Goal: Transaction & Acquisition: Purchase product/service

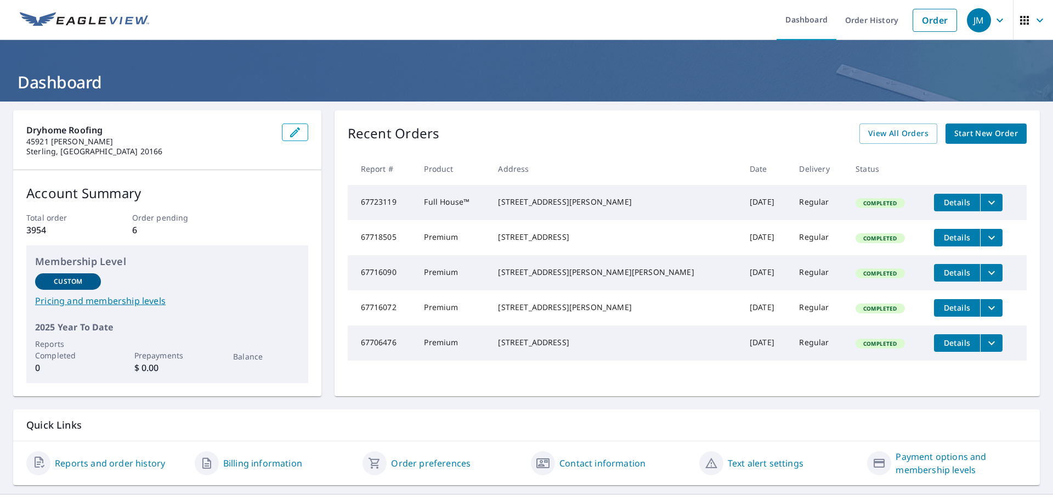
click at [962, 131] on span "Start New Order" at bounding box center [986, 134] width 64 height 14
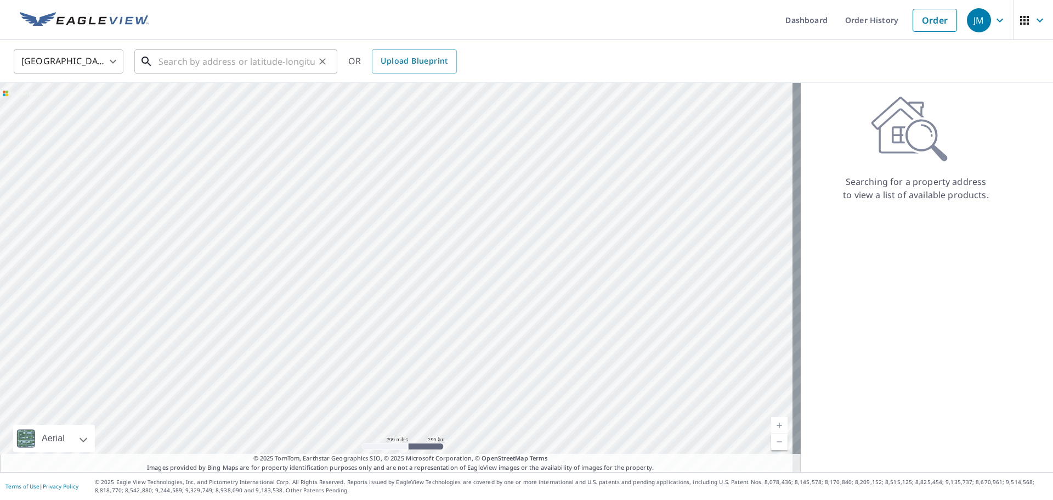
click at [267, 60] on input "text" at bounding box center [236, 61] width 156 height 31
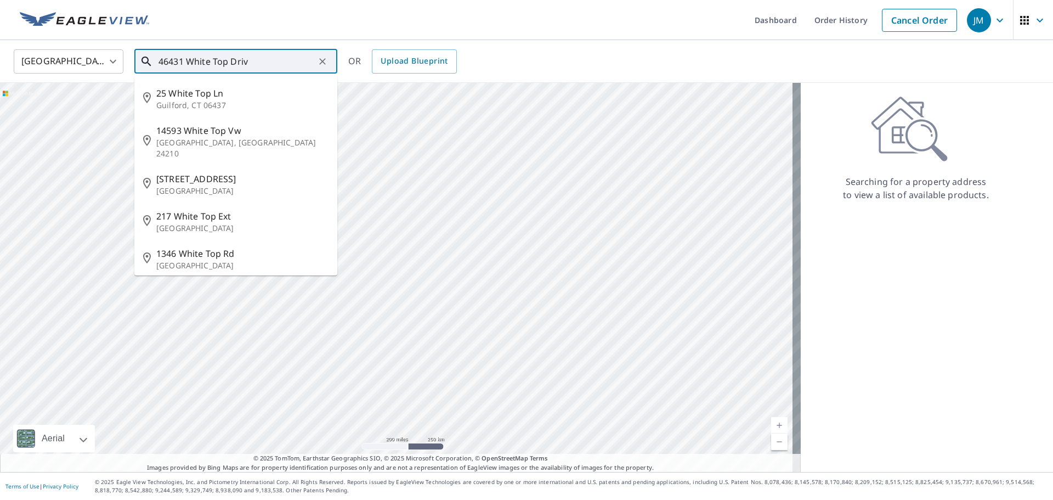
type input "[STREET_ADDRESS]"
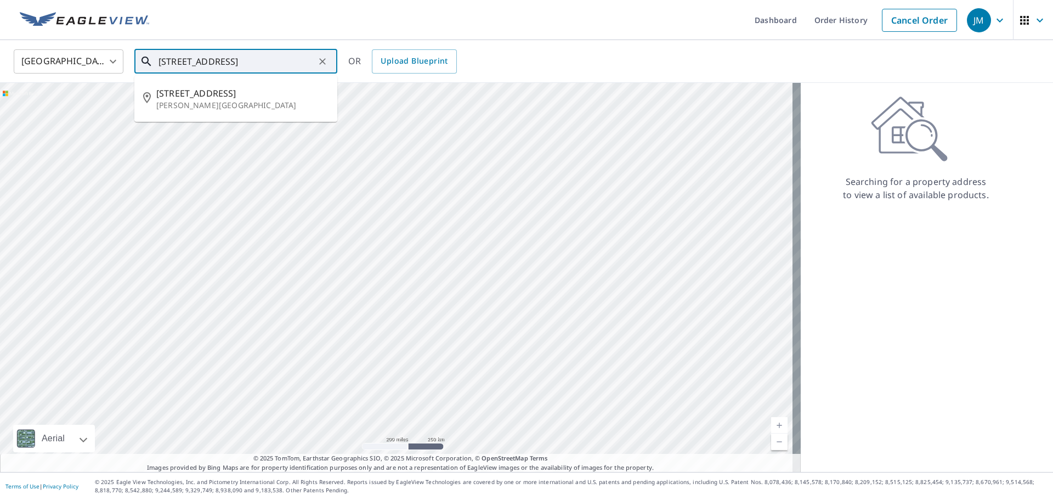
drag, startPoint x: 194, startPoint y: 60, endPoint x: 134, endPoint y: 60, distance: 59.8
click at [134, 60] on div "[STREET_ADDRESS] ​" at bounding box center [235, 61] width 203 height 24
click at [219, 62] on input "text" at bounding box center [236, 61] width 156 height 31
paste input "[STREET_ADDRESS]"
click at [224, 90] on span "[STREET_ADDRESS]" at bounding box center [242, 93] width 172 height 13
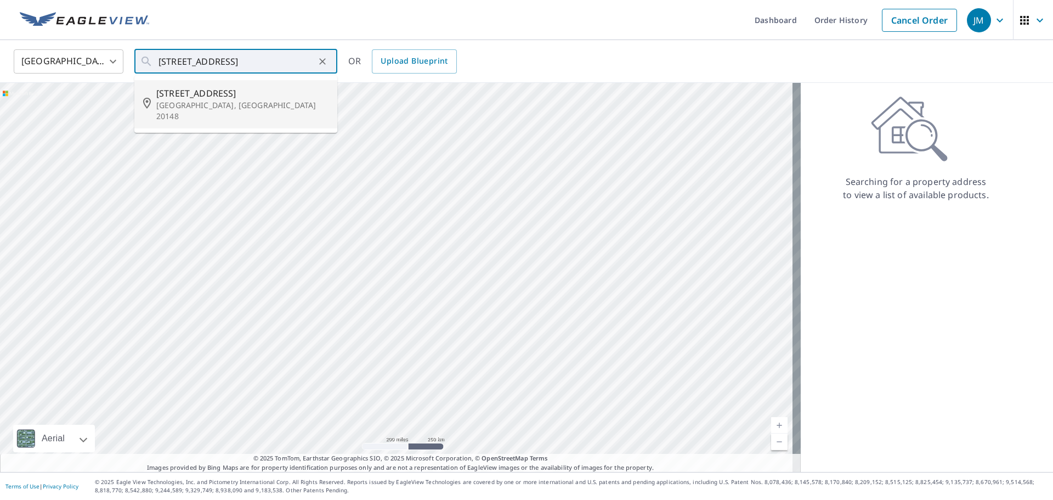
type input "[STREET_ADDRESS][PERSON_NAME]"
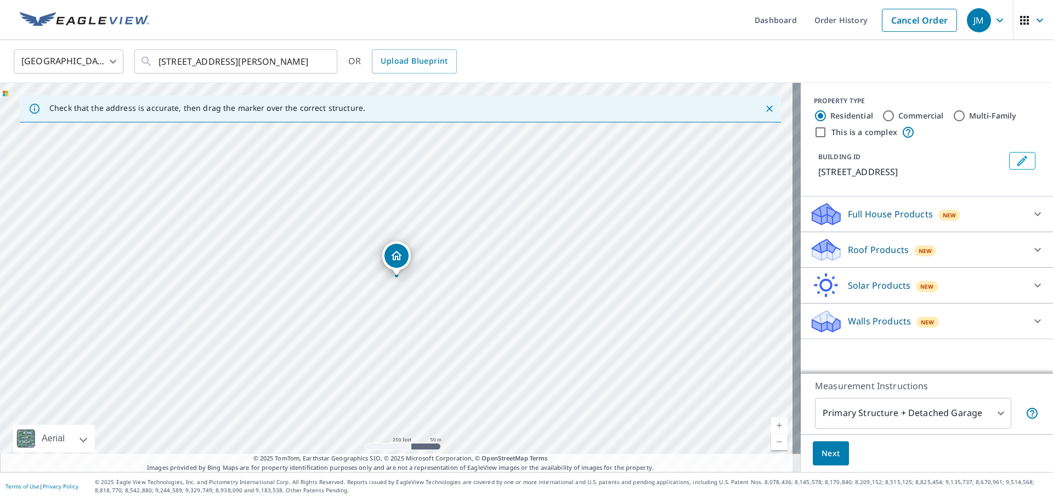
click at [899, 242] on div "Roof Products New" at bounding box center [916, 250] width 215 height 26
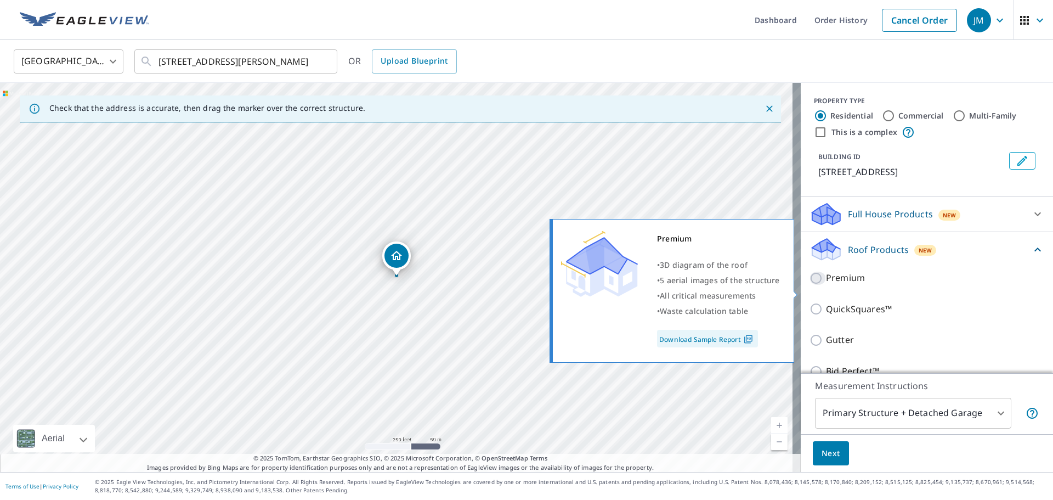
click at [809, 285] on input "Premium" at bounding box center [817, 277] width 16 height 13
checkbox input "true"
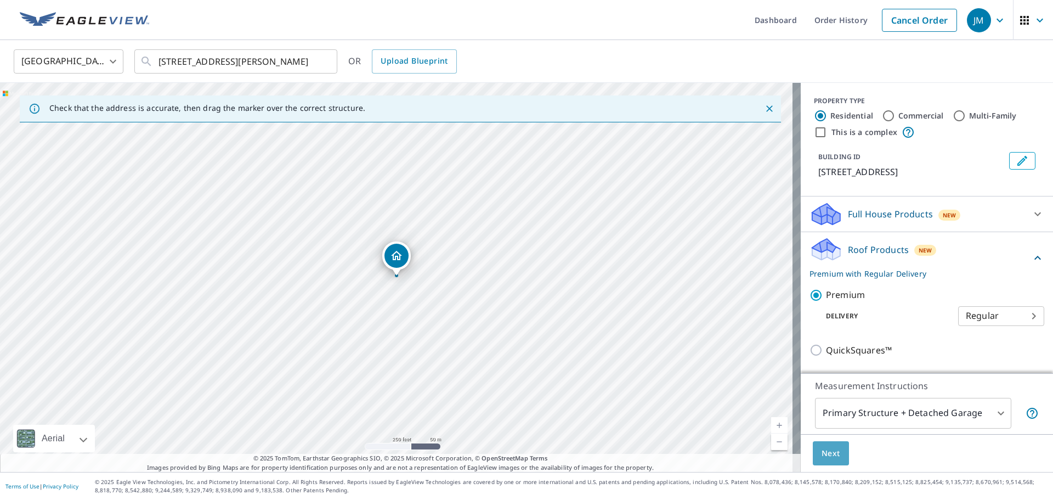
click at [827, 453] on span "Next" at bounding box center [830, 453] width 19 height 14
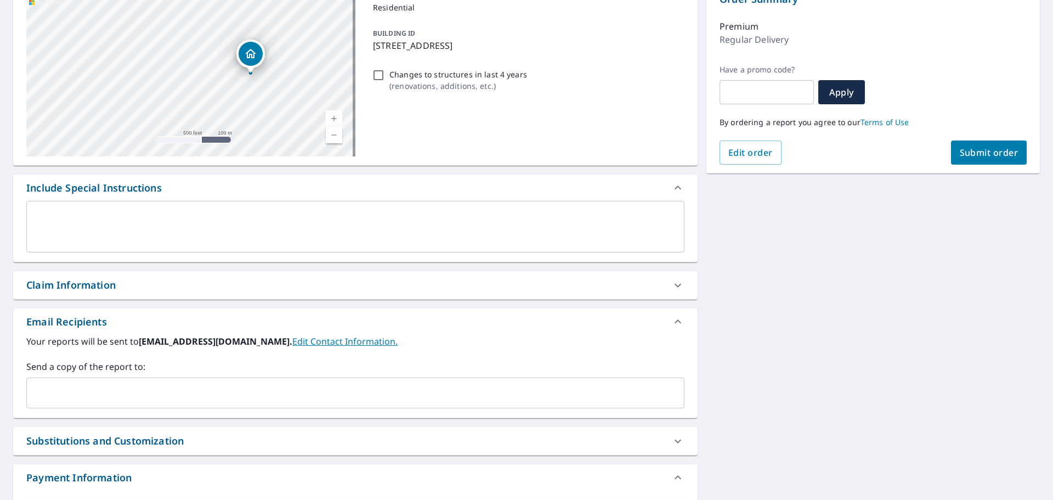
scroll to position [164, 0]
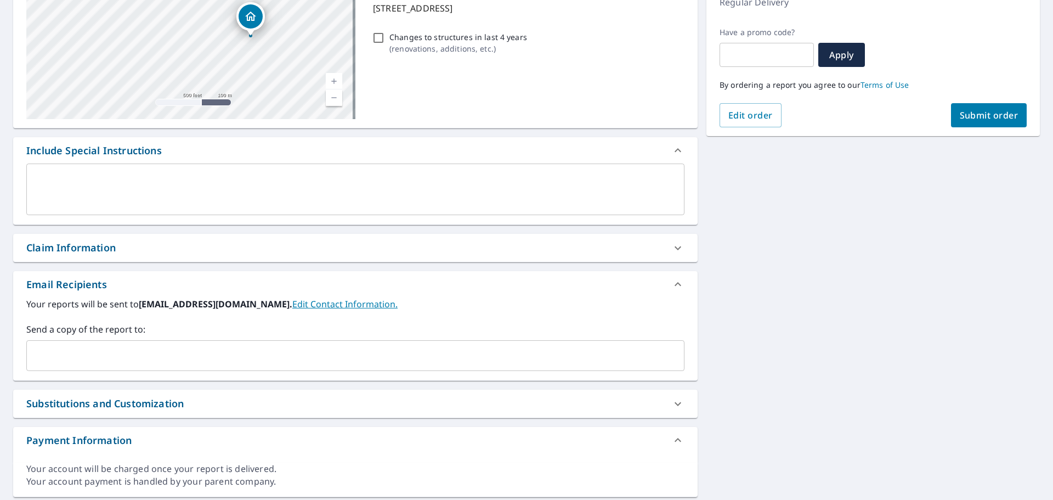
drag, startPoint x: 56, startPoint y: 249, endPoint x: 80, endPoint y: 276, distance: 36.2
click at [58, 249] on div "Claim Information" at bounding box center [70, 247] width 89 height 15
checkbox input "true"
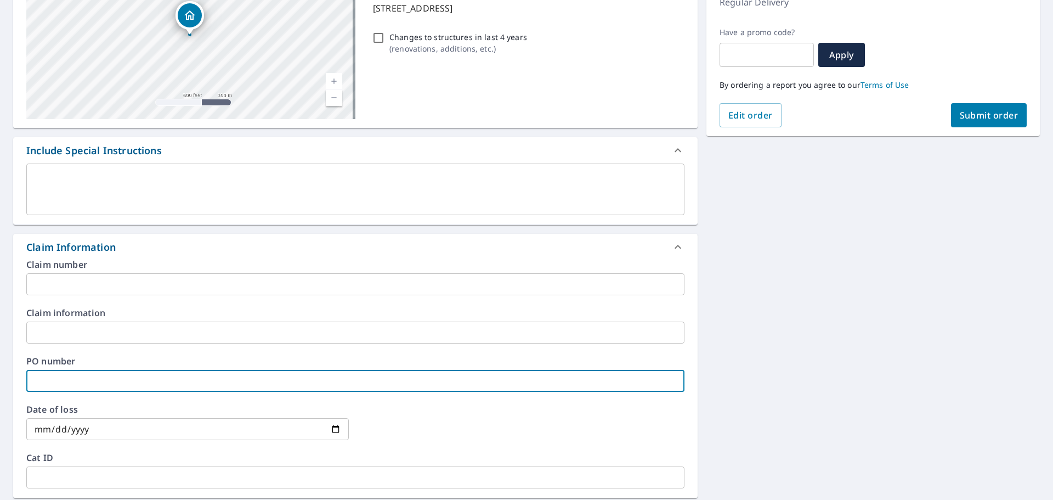
click at [80, 381] on input "text" at bounding box center [355, 381] width 658 height 22
type input "W"
checkbox input "true"
type input "We"
checkbox input "true"
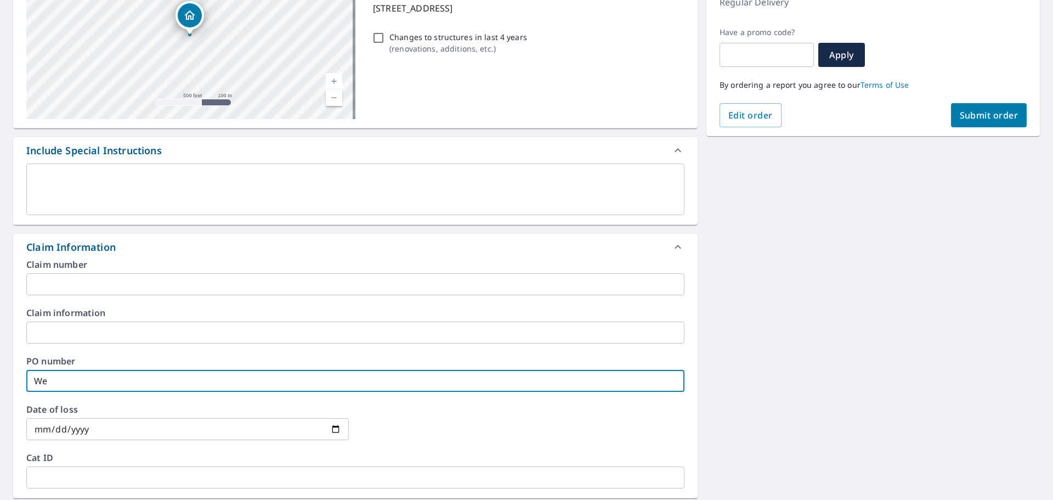
type input "Wei"
checkbox input "true"
type input "[PERSON_NAME]"
checkbox input "true"
type input "Weisb"
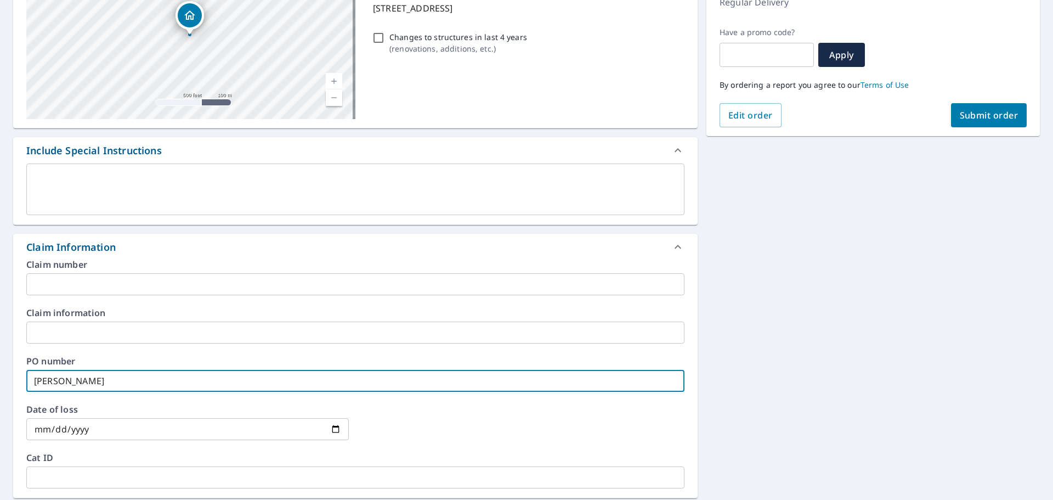
checkbox input "true"
type input "Weisbe"
checkbox input "true"
type input "Weisber"
checkbox input "true"
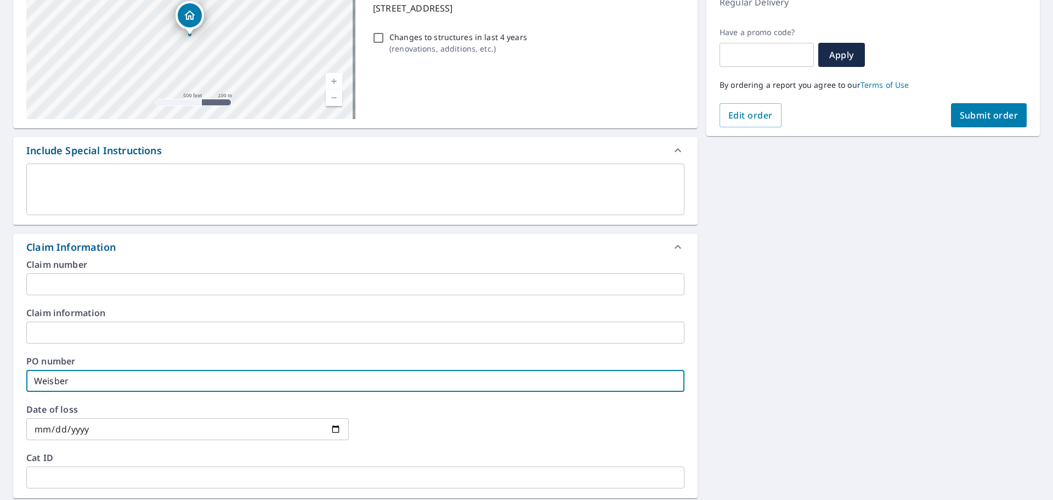
type input "[PERSON_NAME]"
checkbox input "true"
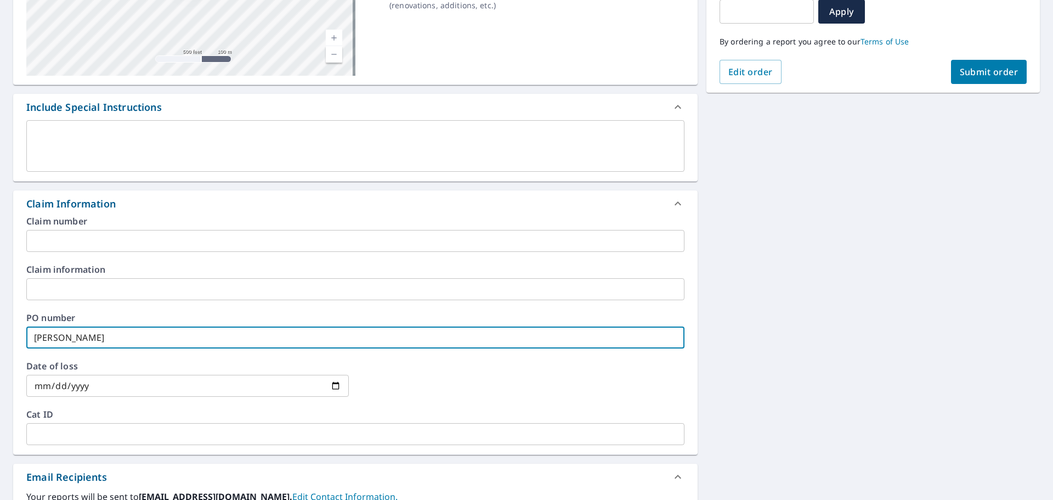
scroll to position [434, 0]
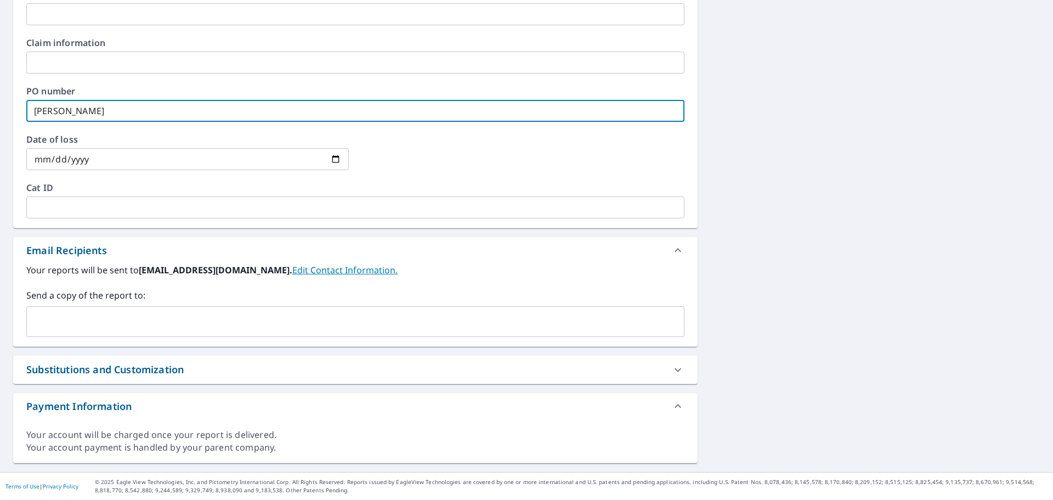
type input "[PERSON_NAME]"
click at [86, 321] on input "text" at bounding box center [347, 321] width 632 height 21
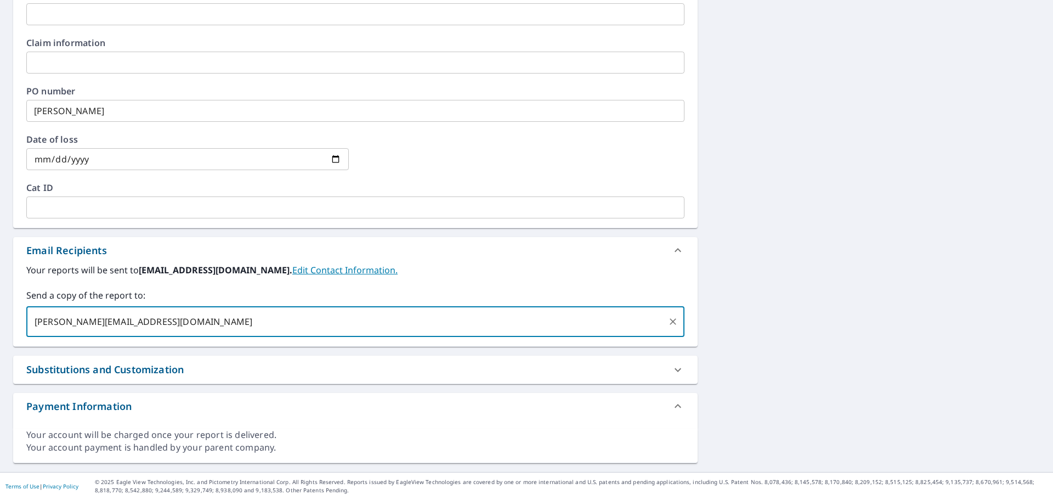
type input "[PERSON_NAME][EMAIL_ADDRESS][DOMAIN_NAME]"
checkbox input "true"
type input "[PERSON_NAME][EMAIL_ADDRESS][DOMAIN_NAME]"
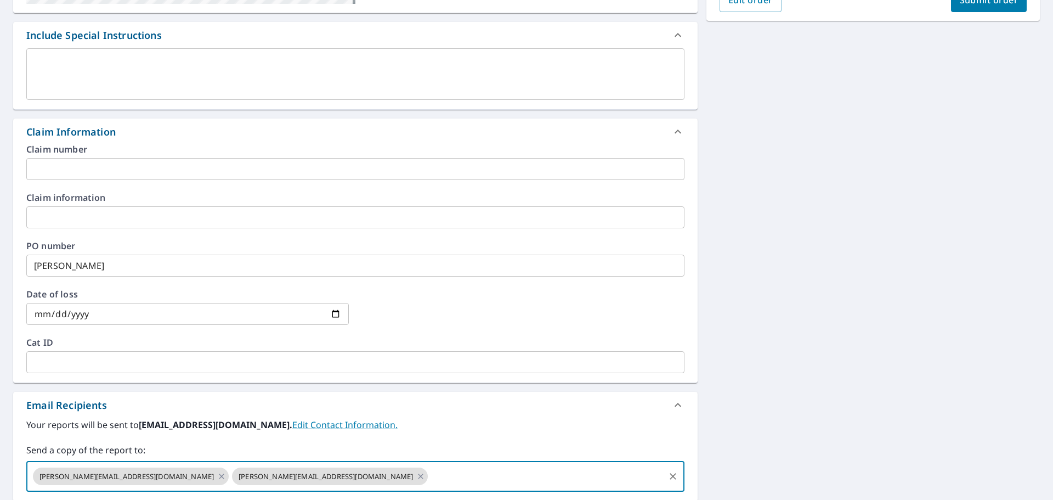
scroll to position [215, 0]
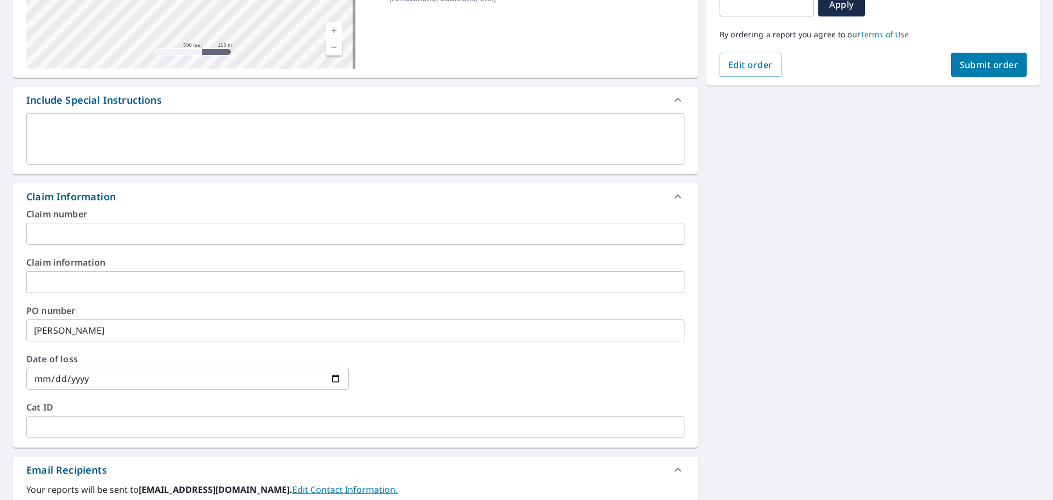
click at [980, 65] on span "Submit order" at bounding box center [989, 65] width 59 height 12
checkbox input "true"
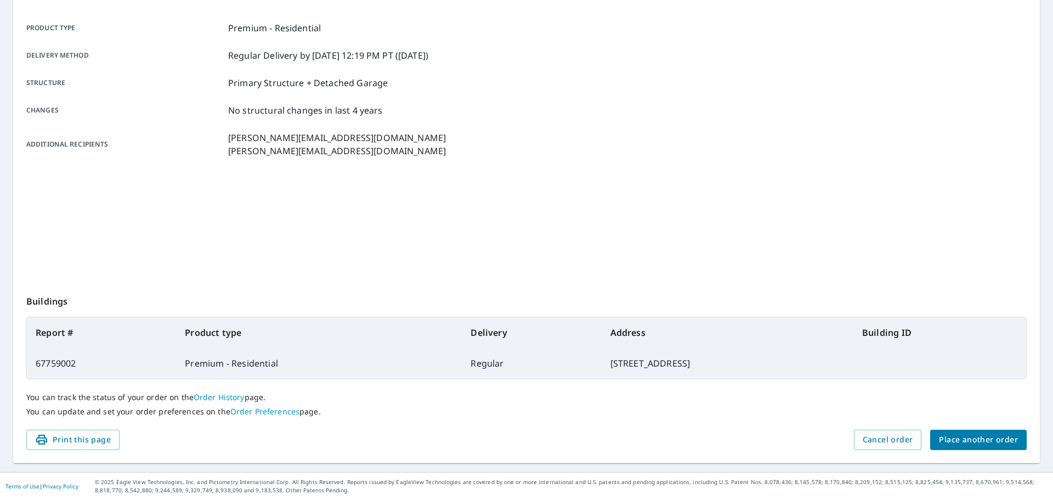
scroll to position [146, 0]
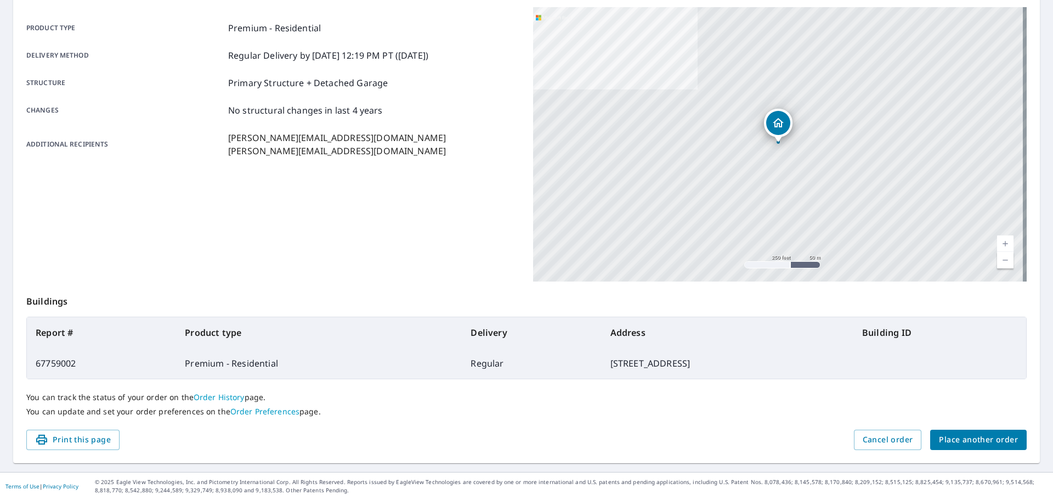
click at [951, 438] on span "Place another order" at bounding box center [978, 440] width 79 height 14
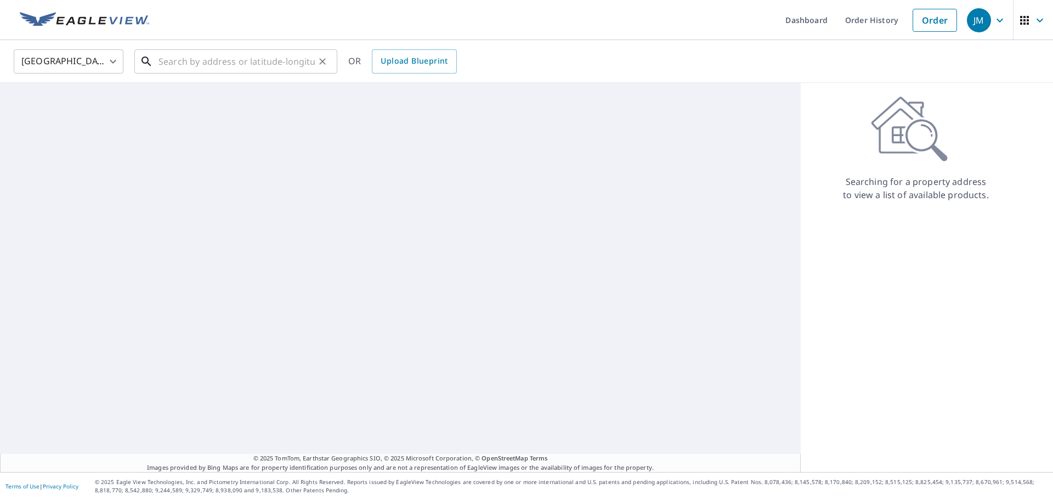
click at [198, 58] on input "text" at bounding box center [236, 61] width 156 height 31
paste input "46431 White Top Dr"
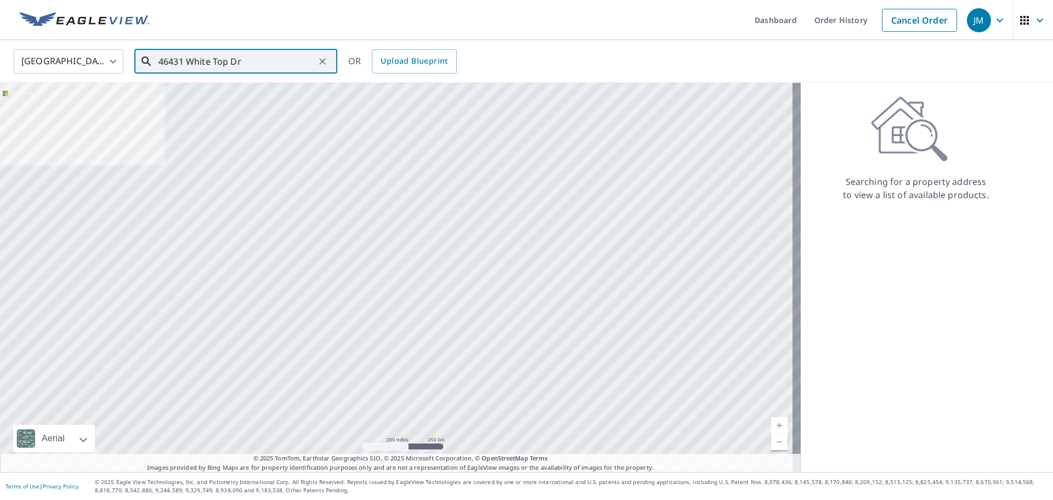
click at [270, 64] on input "46431 White Top Dr" at bounding box center [236, 61] width 156 height 31
click at [514, 52] on div "[GEOGRAPHIC_DATA] [GEOGRAPHIC_DATA] ​ 46431 White Top Dr ​ [STREET_ADDRESS][PER…" at bounding box center [522, 61] width 1034 height 26
click at [280, 60] on input "46431 White Top Dr" at bounding box center [236, 61] width 156 height 31
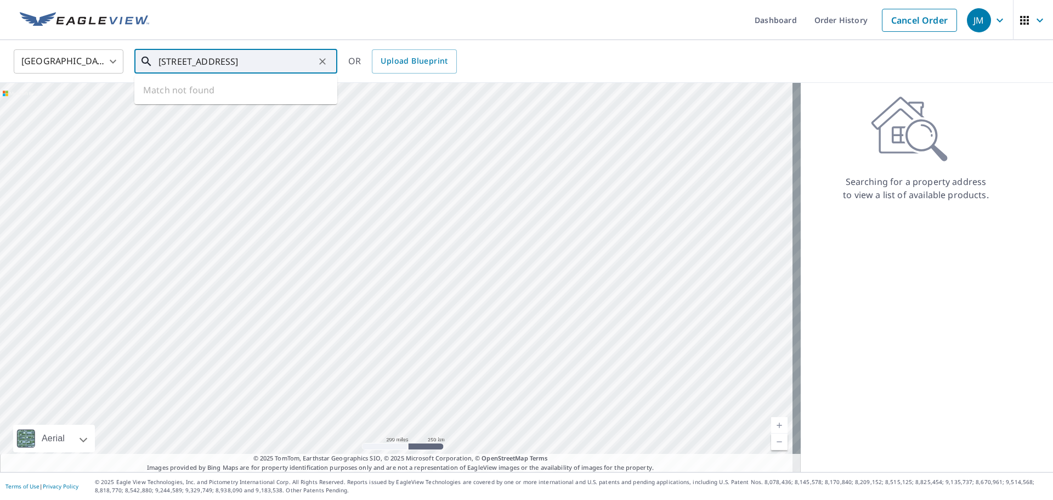
type input "[STREET_ADDRESS]"
drag, startPoint x: 664, startPoint y: 249, endPoint x: 376, endPoint y: 157, distance: 302.4
click at [359, 155] on div at bounding box center [400, 277] width 801 height 389
drag, startPoint x: 456, startPoint y: 269, endPoint x: 372, endPoint y: 68, distance: 217.5
click at [372, 68] on div "United States [GEOGRAPHIC_DATA] ​ [STREET_ADDRESS] ​ OR Upload Blueprint Aerial…" at bounding box center [526, 256] width 1053 height 432
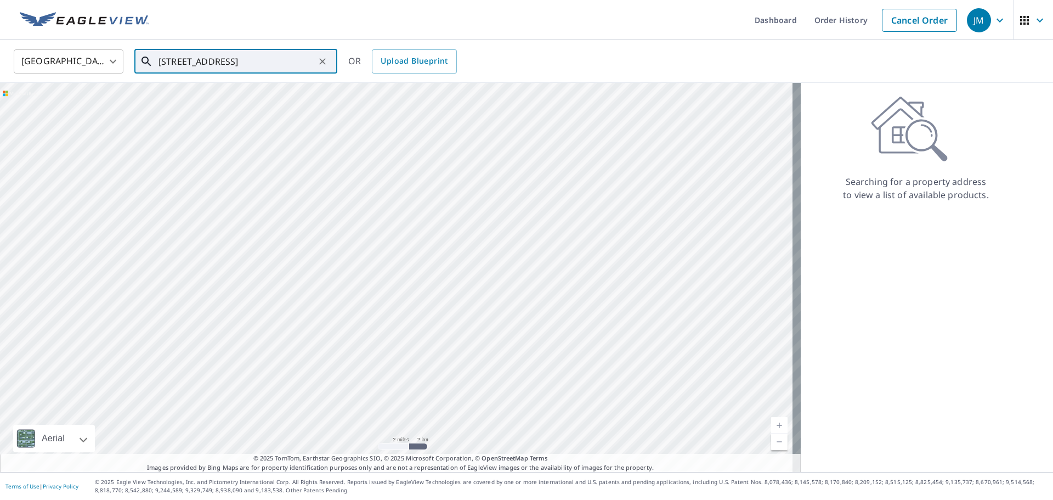
click at [328, 152] on div at bounding box center [400, 277] width 801 height 389
drag, startPoint x: 405, startPoint y: 280, endPoint x: 450, endPoint y: 239, distance: 60.9
click at [450, 239] on div at bounding box center [400, 277] width 801 height 389
drag, startPoint x: 392, startPoint y: 185, endPoint x: 382, endPoint y: 269, distance: 85.0
click at [382, 269] on div at bounding box center [400, 277] width 801 height 389
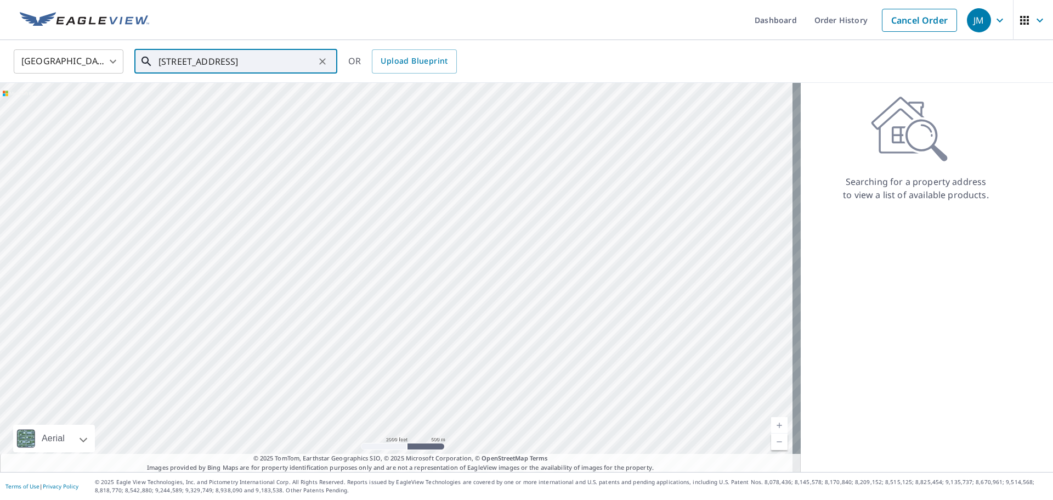
drag, startPoint x: 537, startPoint y: 292, endPoint x: 487, endPoint y: 257, distance: 61.0
click at [487, 257] on div at bounding box center [400, 277] width 801 height 389
drag, startPoint x: 333, startPoint y: 201, endPoint x: 428, endPoint y: 294, distance: 133.4
click at [428, 294] on div at bounding box center [400, 277] width 801 height 389
drag, startPoint x: 446, startPoint y: 235, endPoint x: 417, endPoint y: 336, distance: 105.5
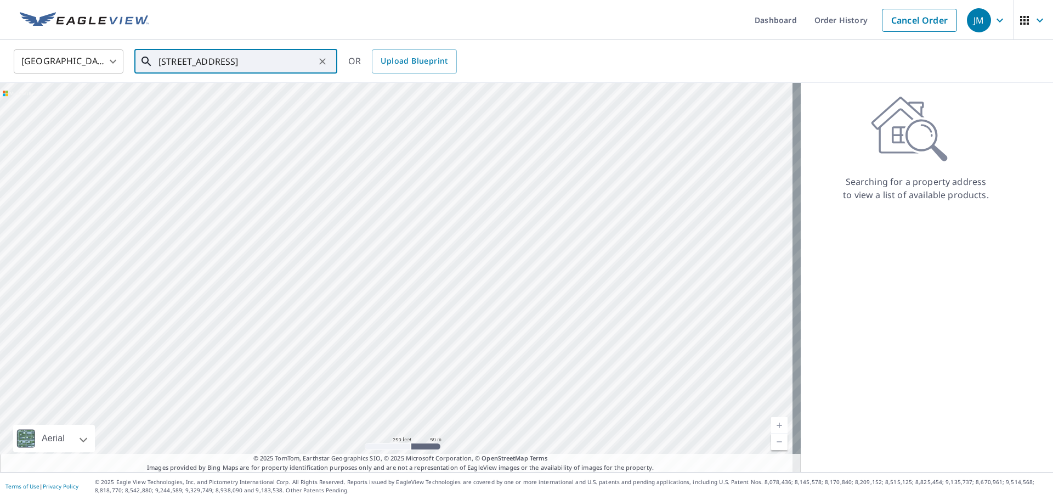
click at [417, 336] on div at bounding box center [400, 277] width 801 height 389
drag, startPoint x: 575, startPoint y: 312, endPoint x: 519, endPoint y: 296, distance: 58.8
click at [519, 296] on div at bounding box center [400, 277] width 801 height 389
drag, startPoint x: 492, startPoint y: 295, endPoint x: 381, endPoint y: 191, distance: 151.7
click at [381, 191] on div at bounding box center [400, 277] width 801 height 389
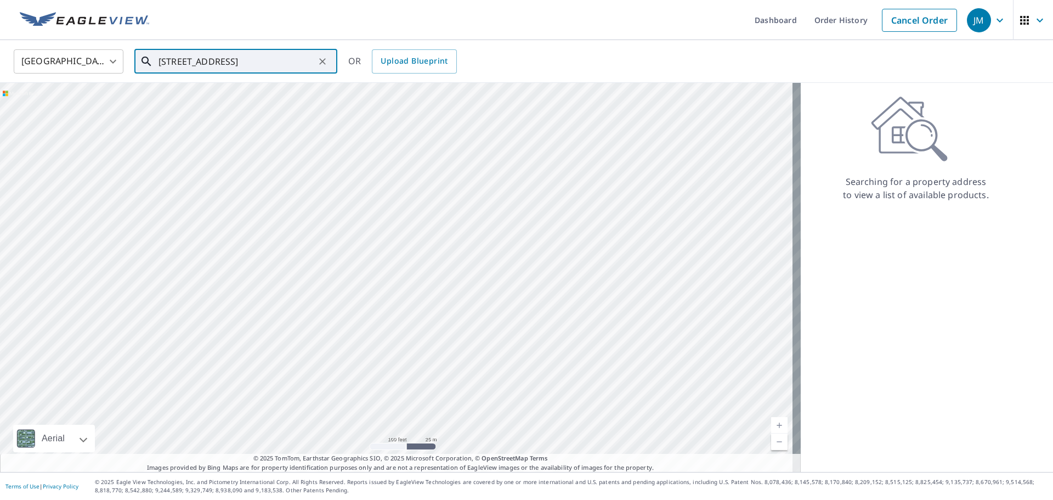
drag, startPoint x: 344, startPoint y: 178, endPoint x: 354, endPoint y: 264, distance: 86.1
click at [354, 264] on div at bounding box center [400, 277] width 801 height 389
drag, startPoint x: 393, startPoint y: 229, endPoint x: 394, endPoint y: 303, distance: 74.0
click at [394, 303] on div at bounding box center [400, 277] width 801 height 389
